Goal: Download file/media

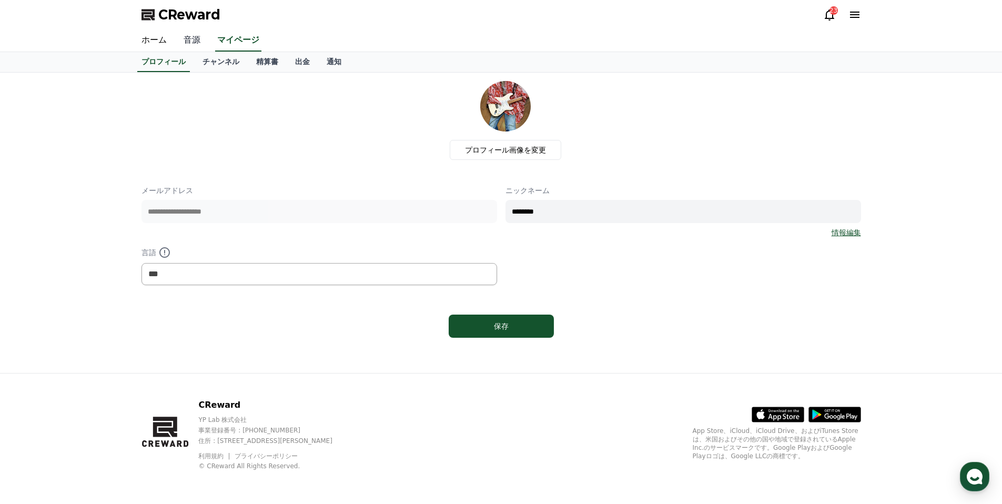
click at [194, 38] on link "音源" at bounding box center [192, 40] width 34 height 22
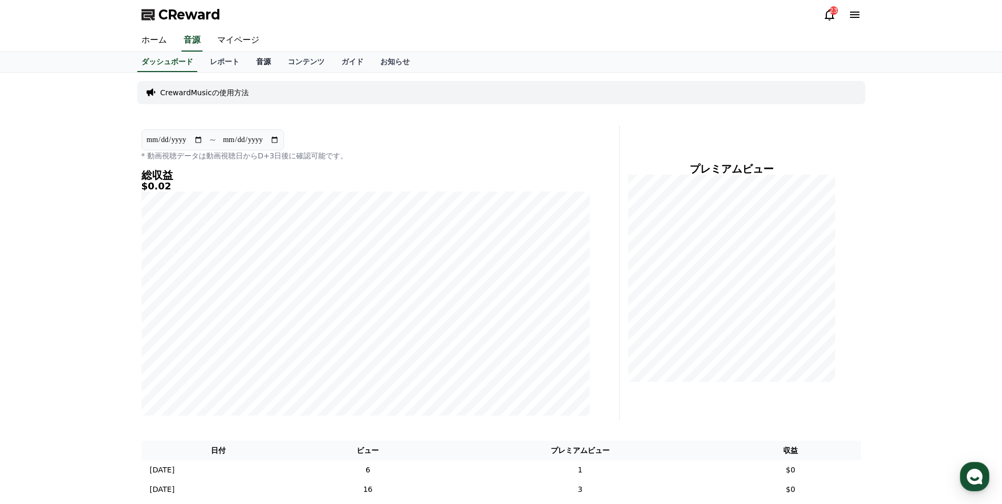
click at [263, 60] on link "音源" at bounding box center [264, 62] width 32 height 20
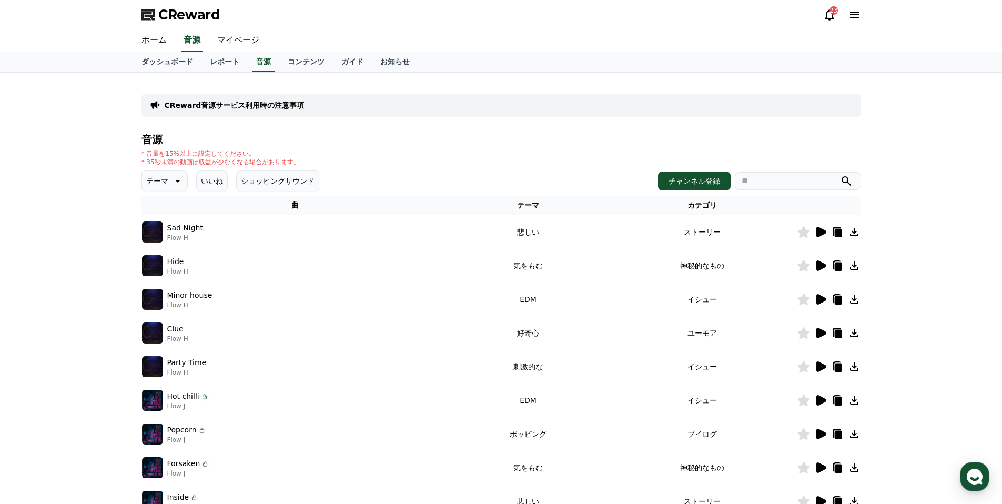
click at [179, 180] on icon at bounding box center [177, 181] width 5 height 3
click at [158, 260] on button "好奇心" at bounding box center [158, 263] width 31 height 23
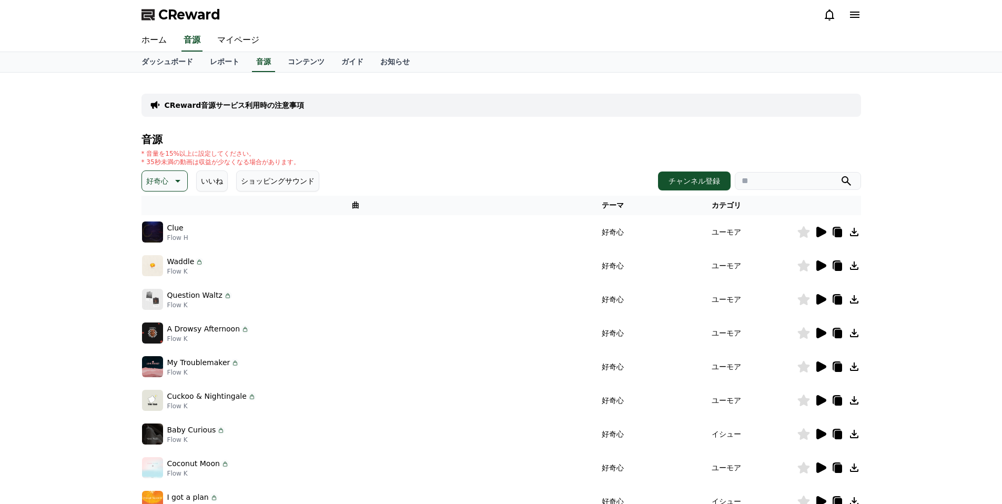
click at [819, 231] on icon at bounding box center [822, 232] width 10 height 11
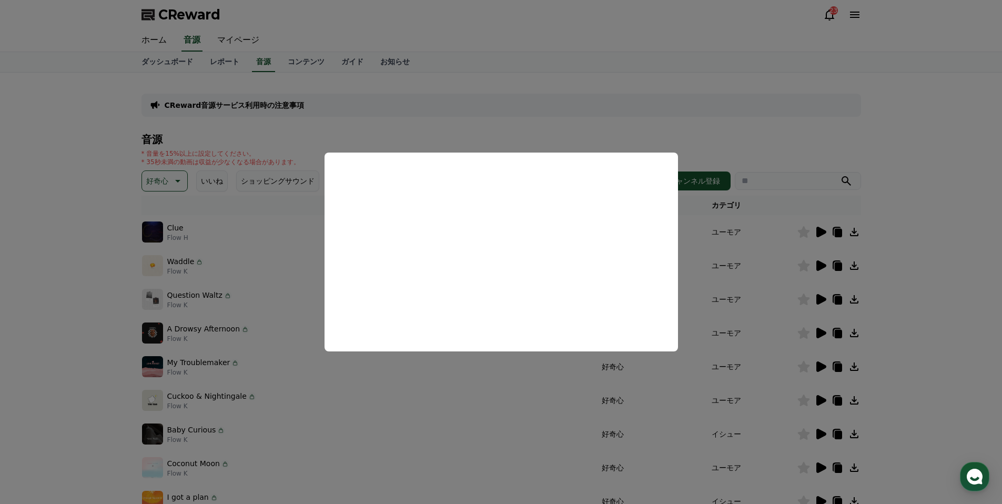
click at [489, 125] on button "close modal" at bounding box center [501, 252] width 1002 height 504
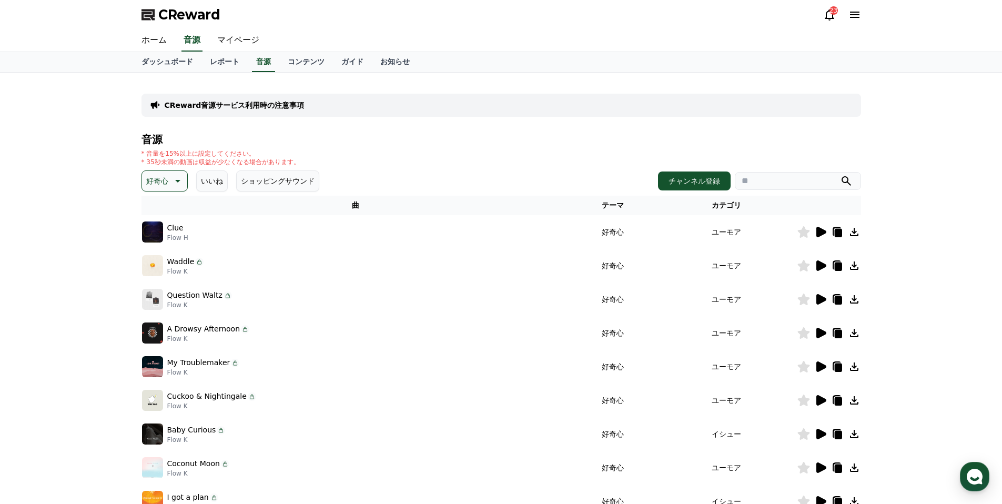
click at [836, 236] on icon at bounding box center [838, 233] width 7 height 8
